Goal: Check status: Check status

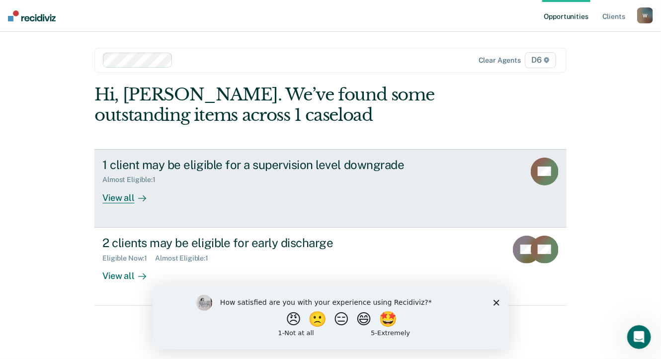
click at [122, 195] on div "View all" at bounding box center [130, 193] width 56 height 19
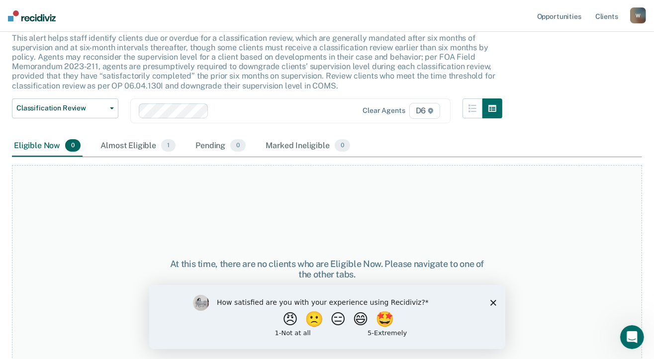
scroll to position [77, 0]
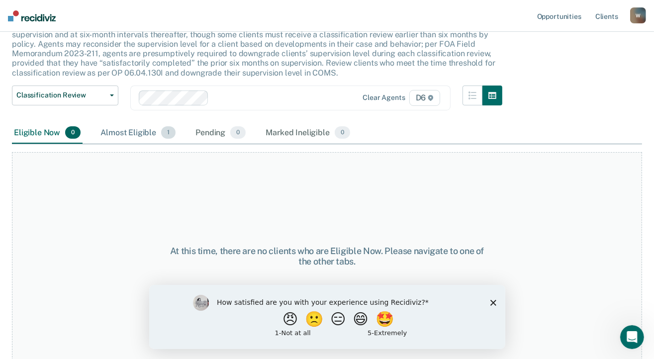
click at [131, 129] on div "Almost Eligible 1" at bounding box center [137, 133] width 79 height 22
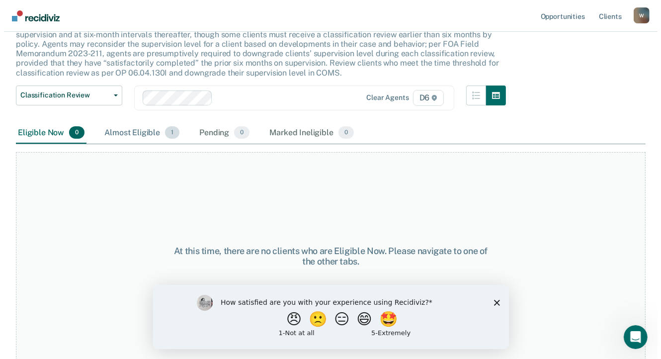
scroll to position [0, 0]
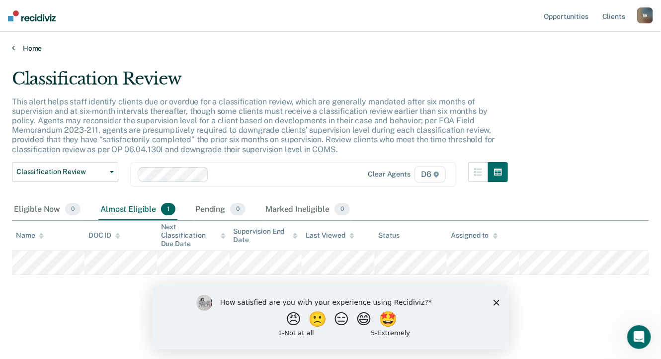
click at [32, 49] on link "Home" at bounding box center [331, 48] width 638 height 9
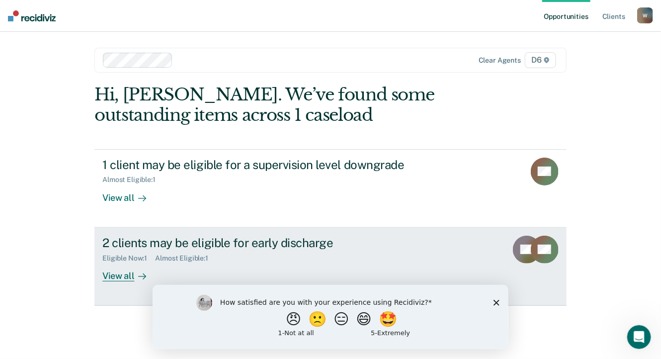
click at [123, 273] on div "View all" at bounding box center [130, 271] width 56 height 19
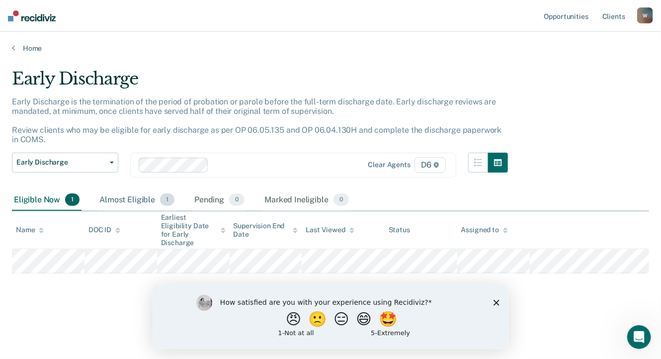
click at [136, 201] on div "Almost Eligible 1" at bounding box center [136, 200] width 79 height 22
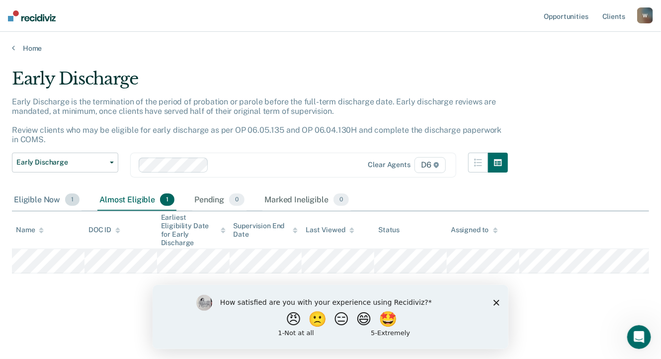
click at [32, 195] on div "Eligible Now 1" at bounding box center [47, 200] width 70 height 22
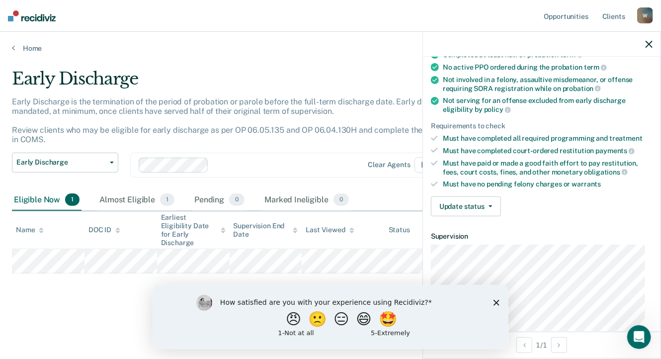
scroll to position [99, 0]
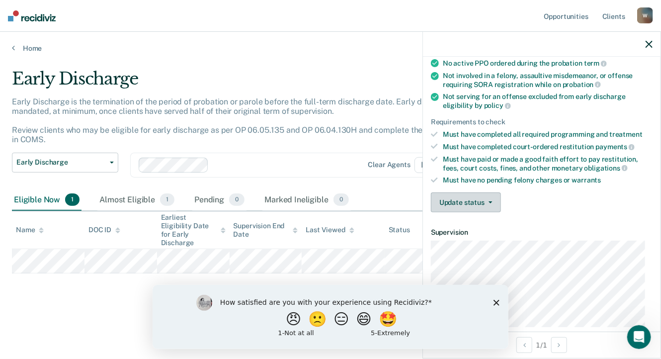
click at [492, 201] on button "Update status" at bounding box center [466, 202] width 70 height 20
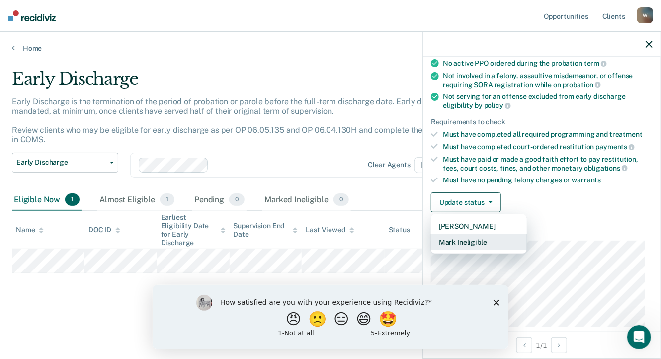
click at [484, 237] on button "Mark Ineligible" at bounding box center [479, 242] width 96 height 16
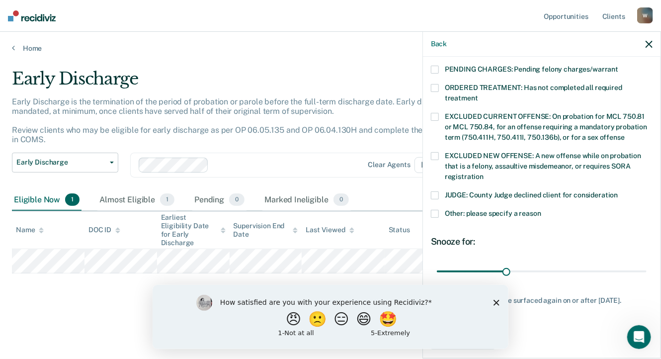
scroll to position [334, 0]
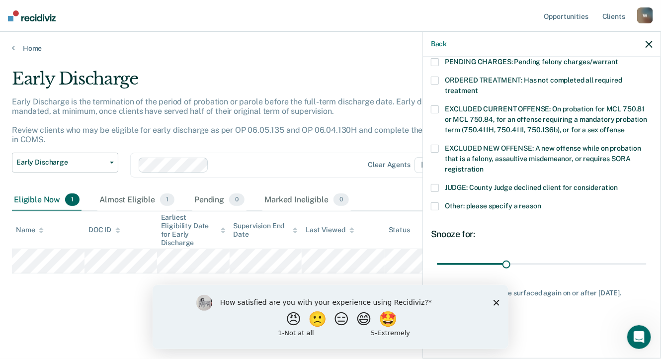
click at [440, 202] on label "Other: please specify a reason" at bounding box center [542, 207] width 222 height 10
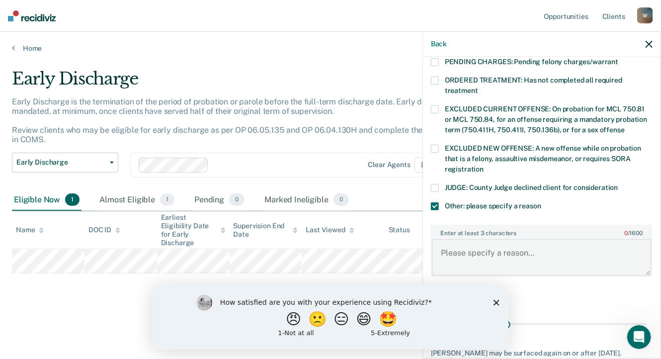
click at [536, 247] on textarea "Enter at least 3 characters 0 / 1600" at bounding box center [542, 257] width 220 height 37
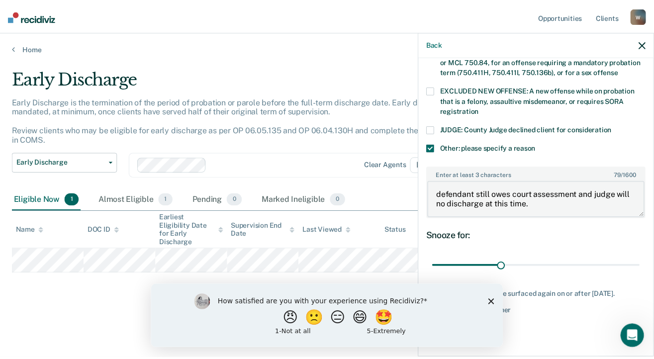
scroll to position [393, 0]
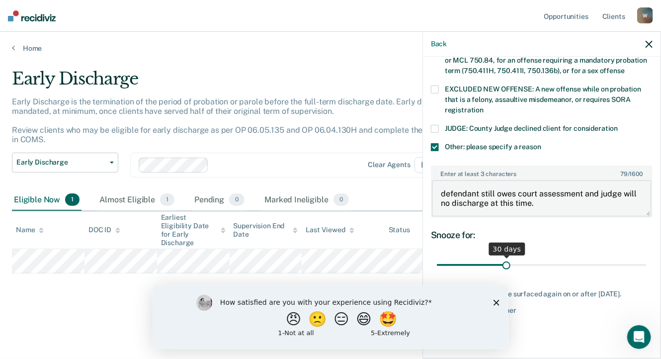
type textarea "defendant still owes court assessment and judge will no discharge at this time."
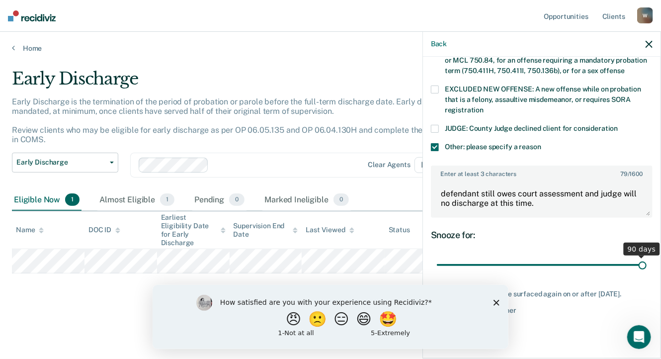
drag, startPoint x: 506, startPoint y: 254, endPoint x: 657, endPoint y: 247, distance: 150.8
type input "90"
click at [647, 257] on input "range" at bounding box center [542, 265] width 210 height 17
click at [496, 303] on polygon "Close survey" at bounding box center [496, 302] width 6 height 6
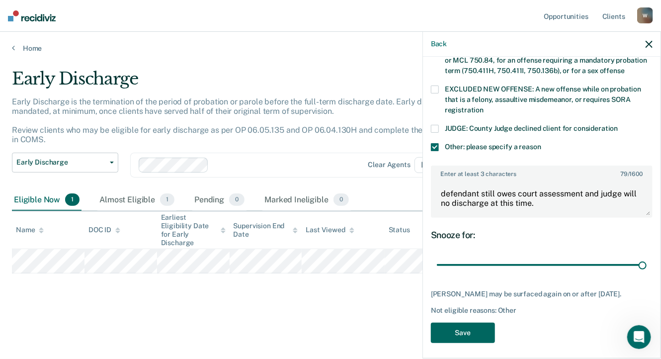
click at [478, 325] on button "Save" at bounding box center [463, 333] width 64 height 20
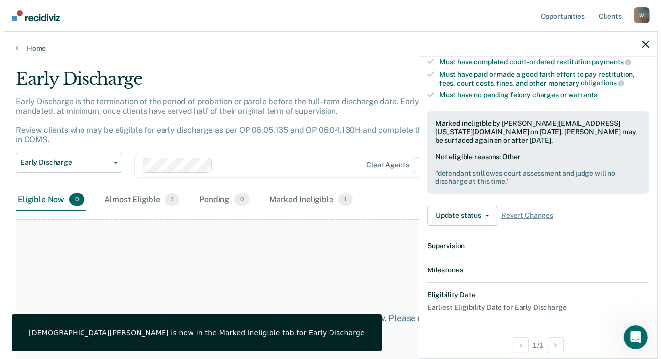
scroll to position [304, 0]
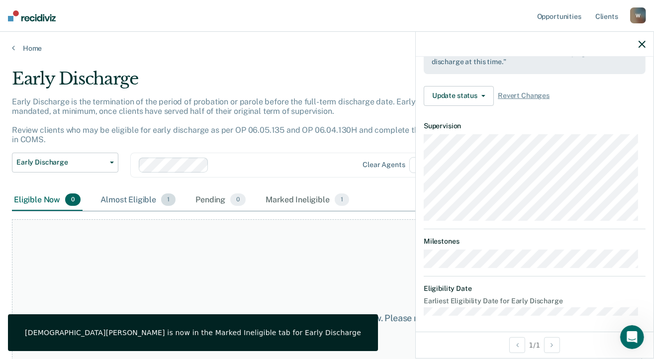
click at [130, 197] on div "Almost Eligible 1" at bounding box center [137, 200] width 79 height 22
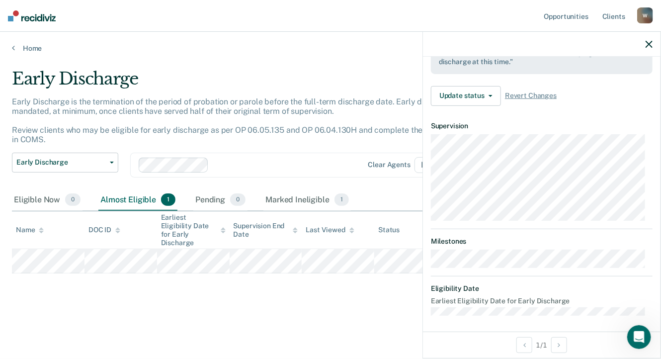
click at [648, 44] on icon "button" at bounding box center [649, 44] width 7 height 7
